Goal: Check status: Check status

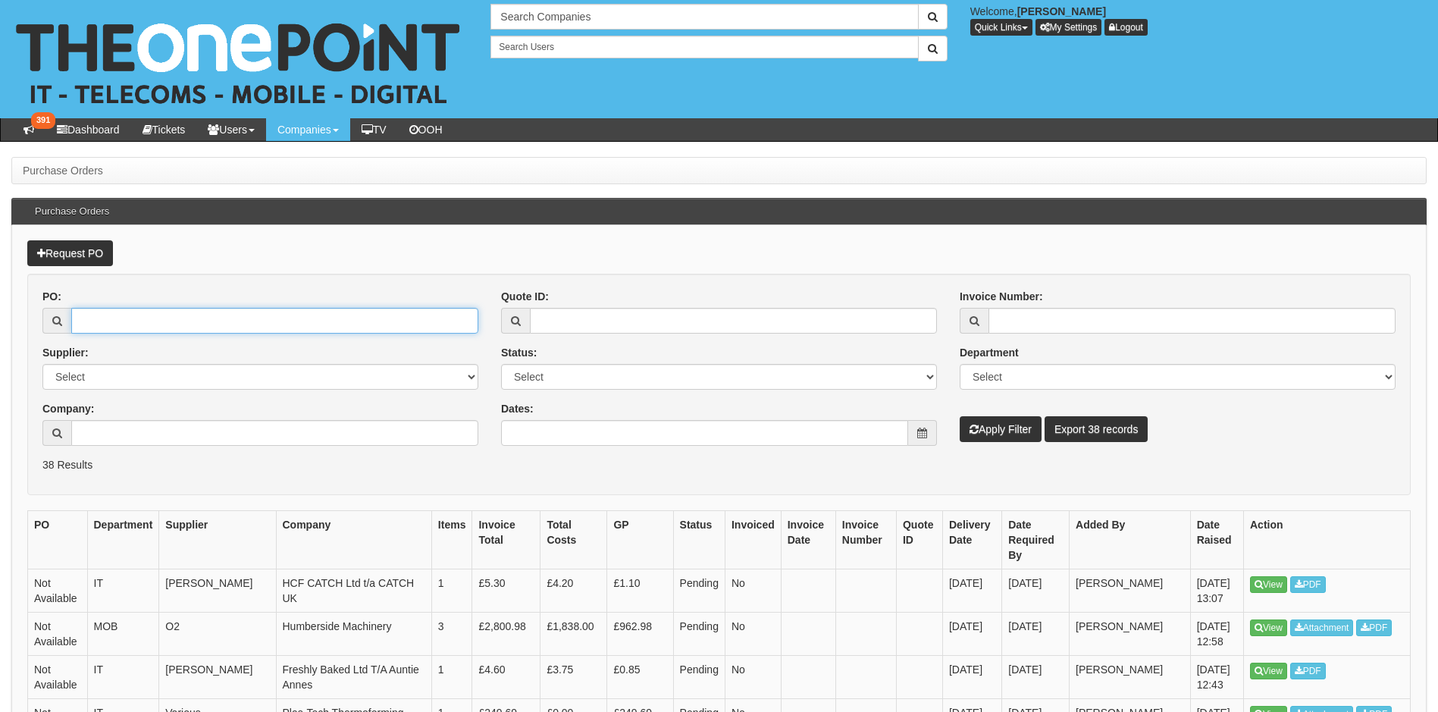
click at [86, 318] on input "PO:" at bounding box center [274, 321] width 407 height 26
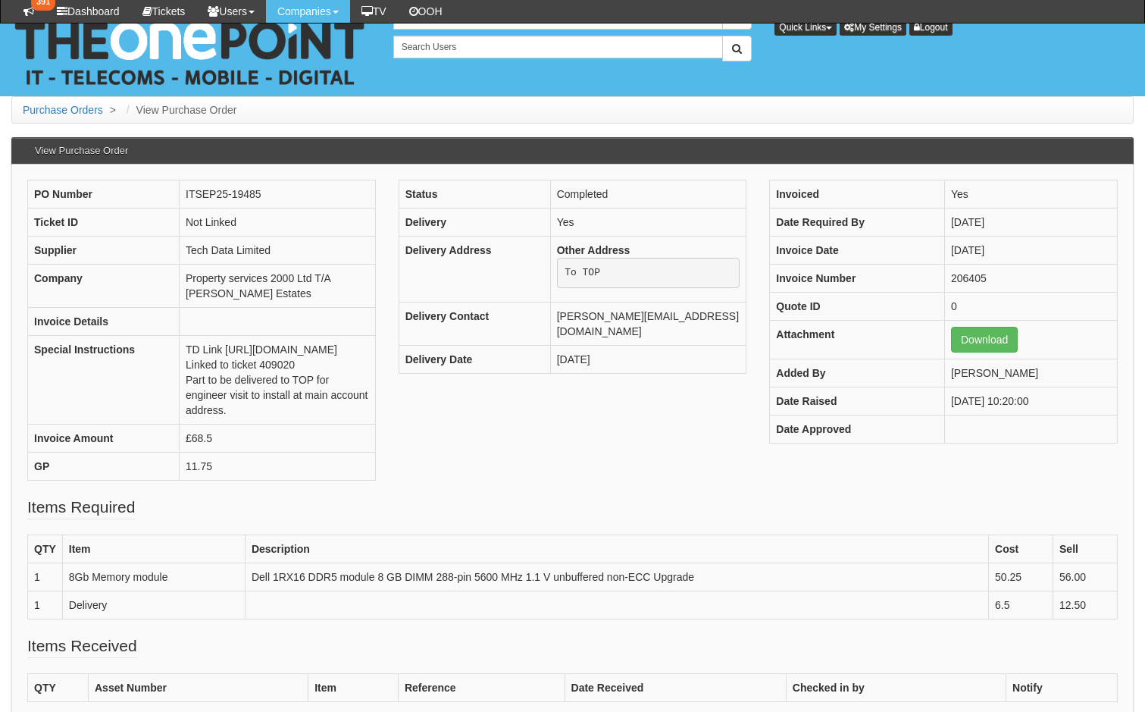
scroll to position [227, 0]
